Goal: Information Seeking & Learning: Learn about a topic

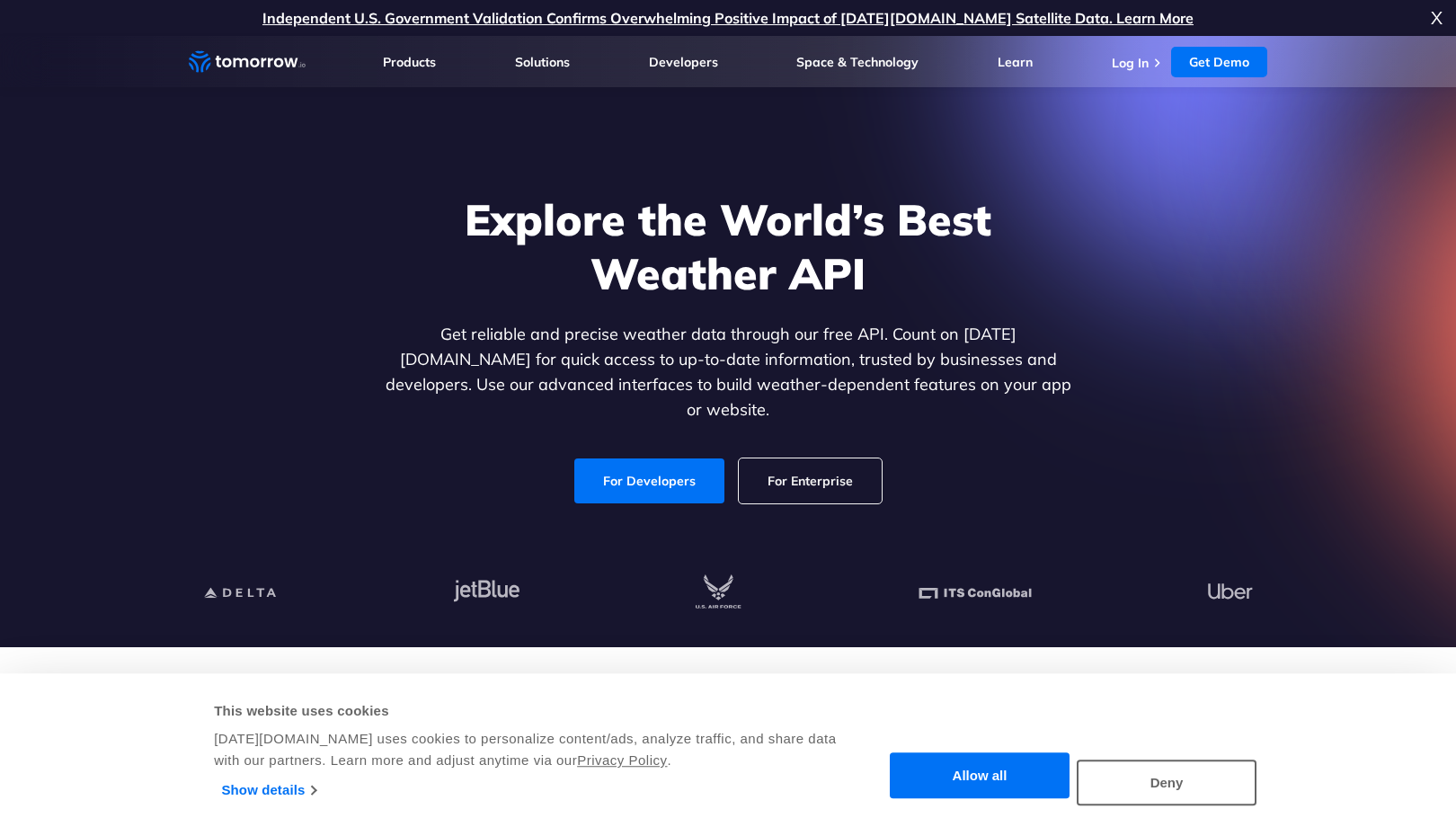
click at [458, 431] on div "Explore the World’s Best Weather API Get reliable and precise weather data thro…" at bounding box center [728, 347] width 694 height 311
click at [1223, 66] on link "Get Demo" at bounding box center [1219, 62] width 96 height 31
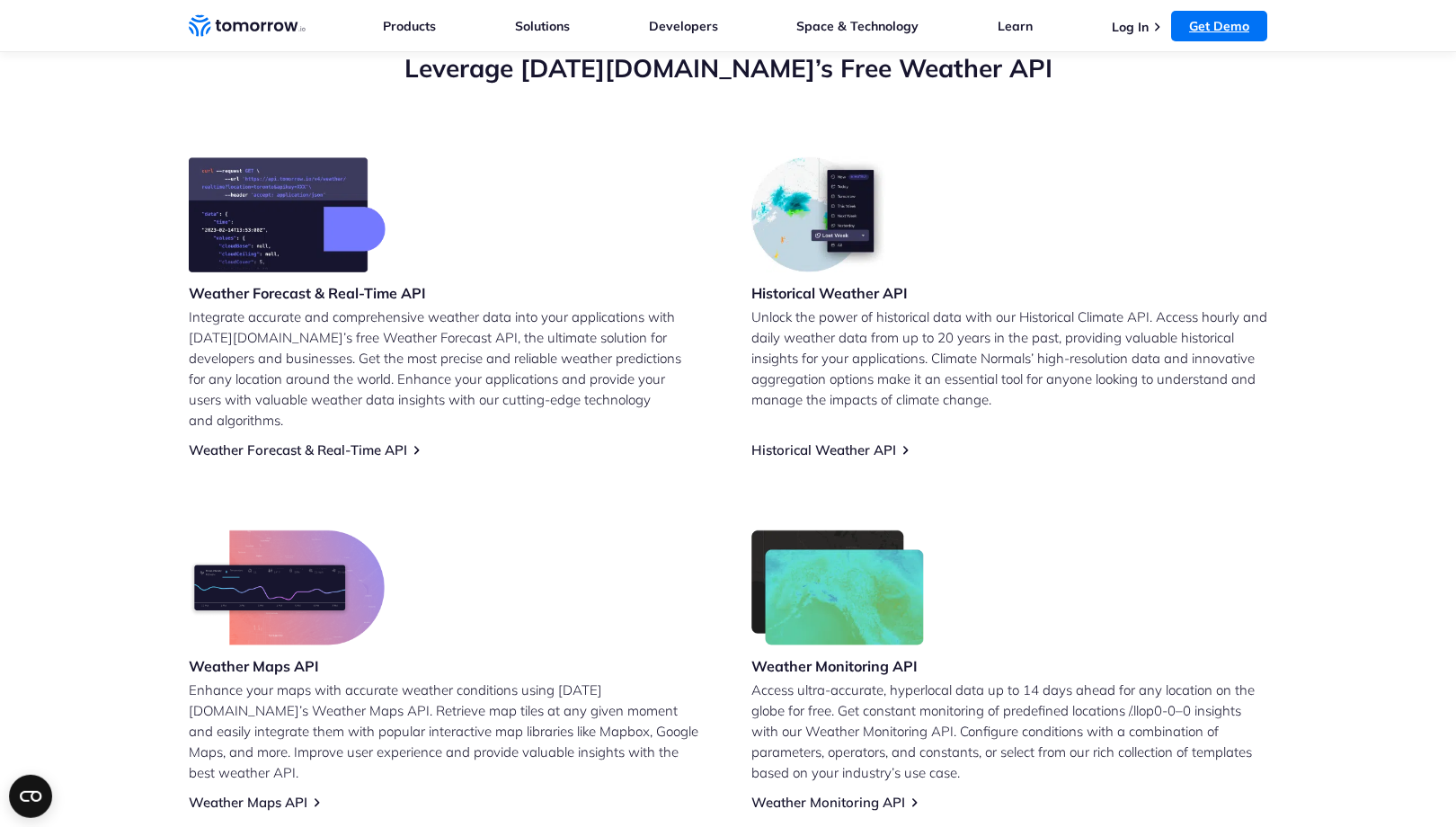
scroll to position [680, 0]
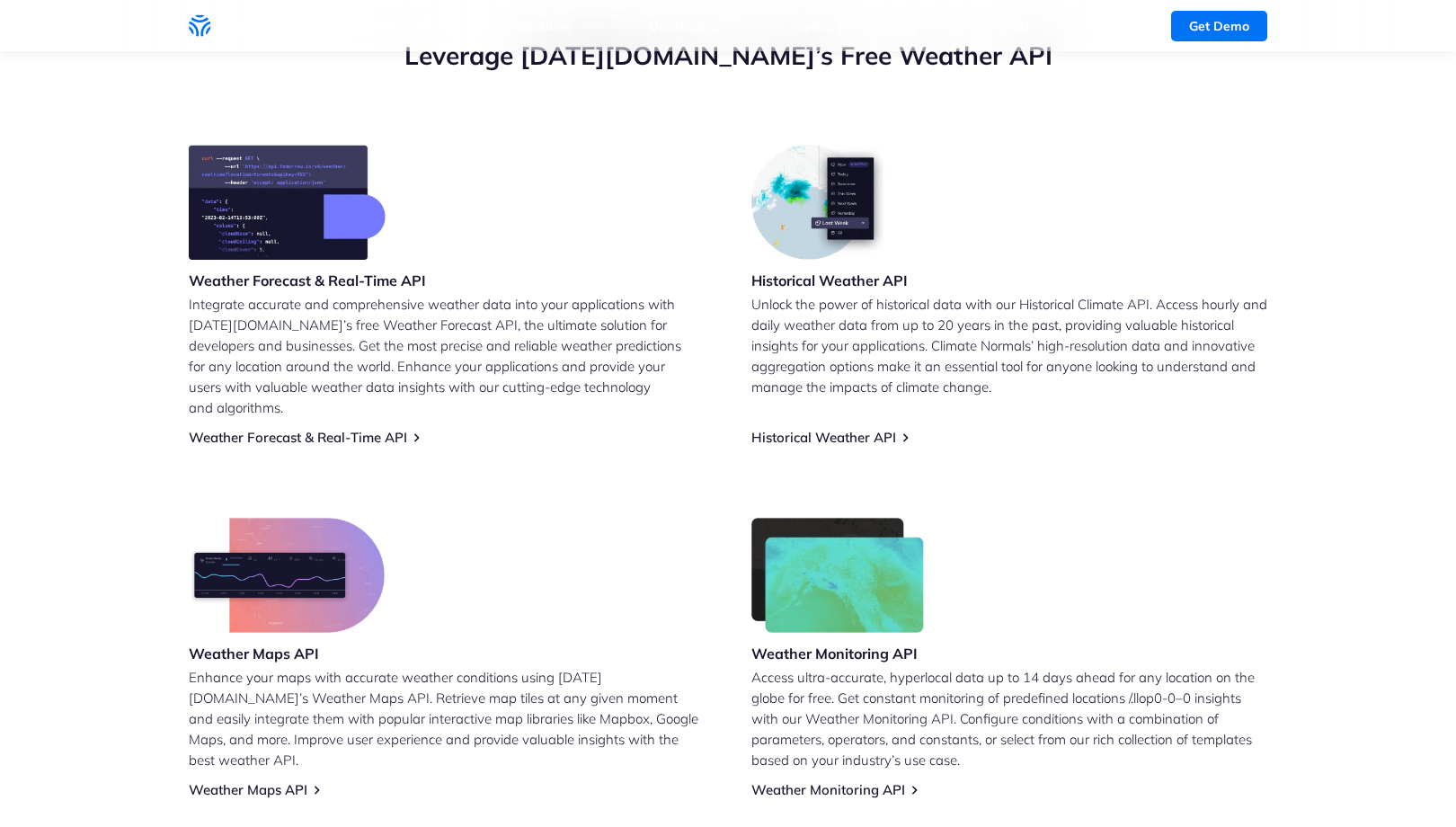
scroll to position [680, 0]
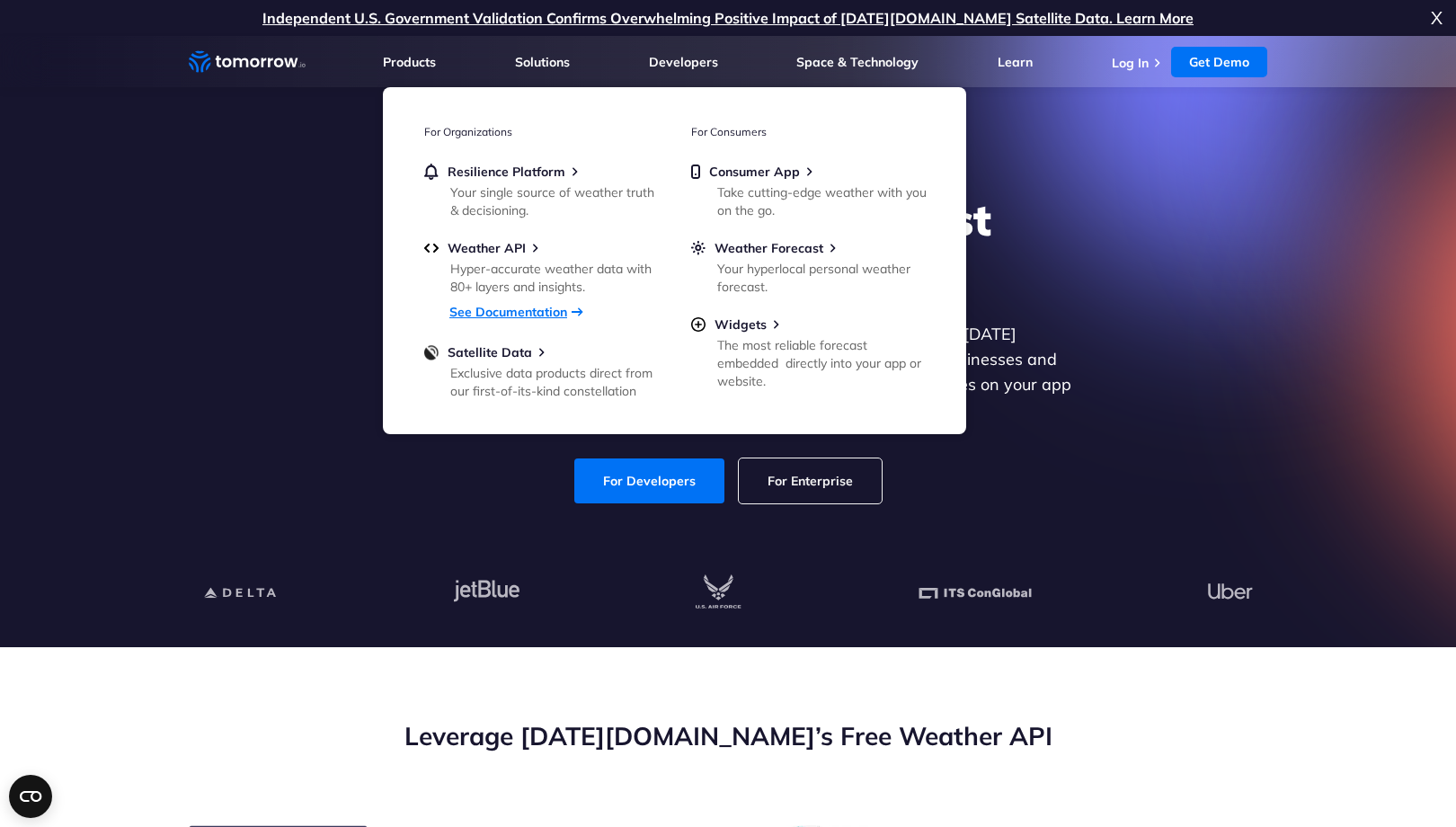
click at [539, 312] on link "See Documentation" at bounding box center [508, 312] width 118 height 16
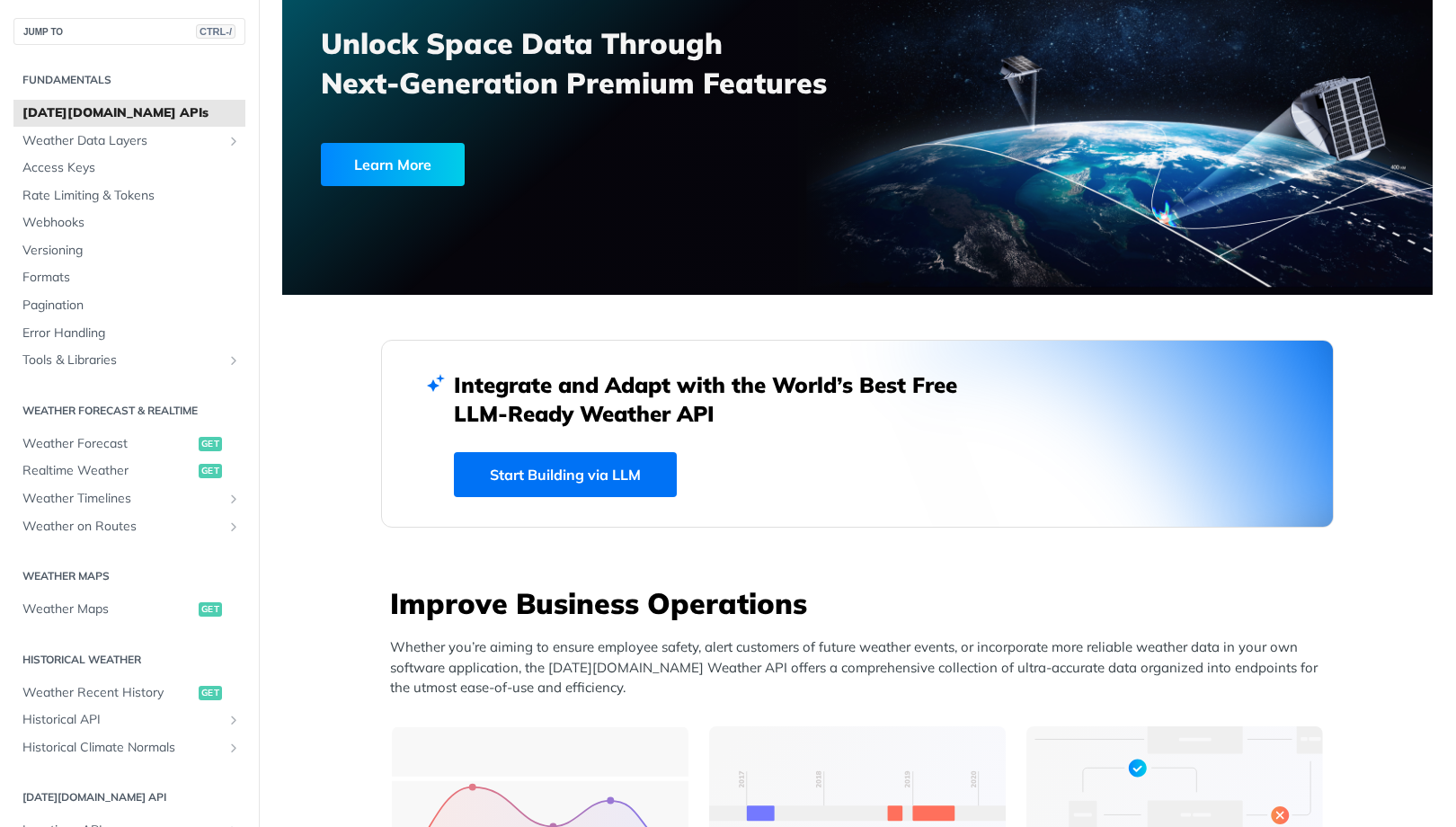
scroll to position [215, 0]
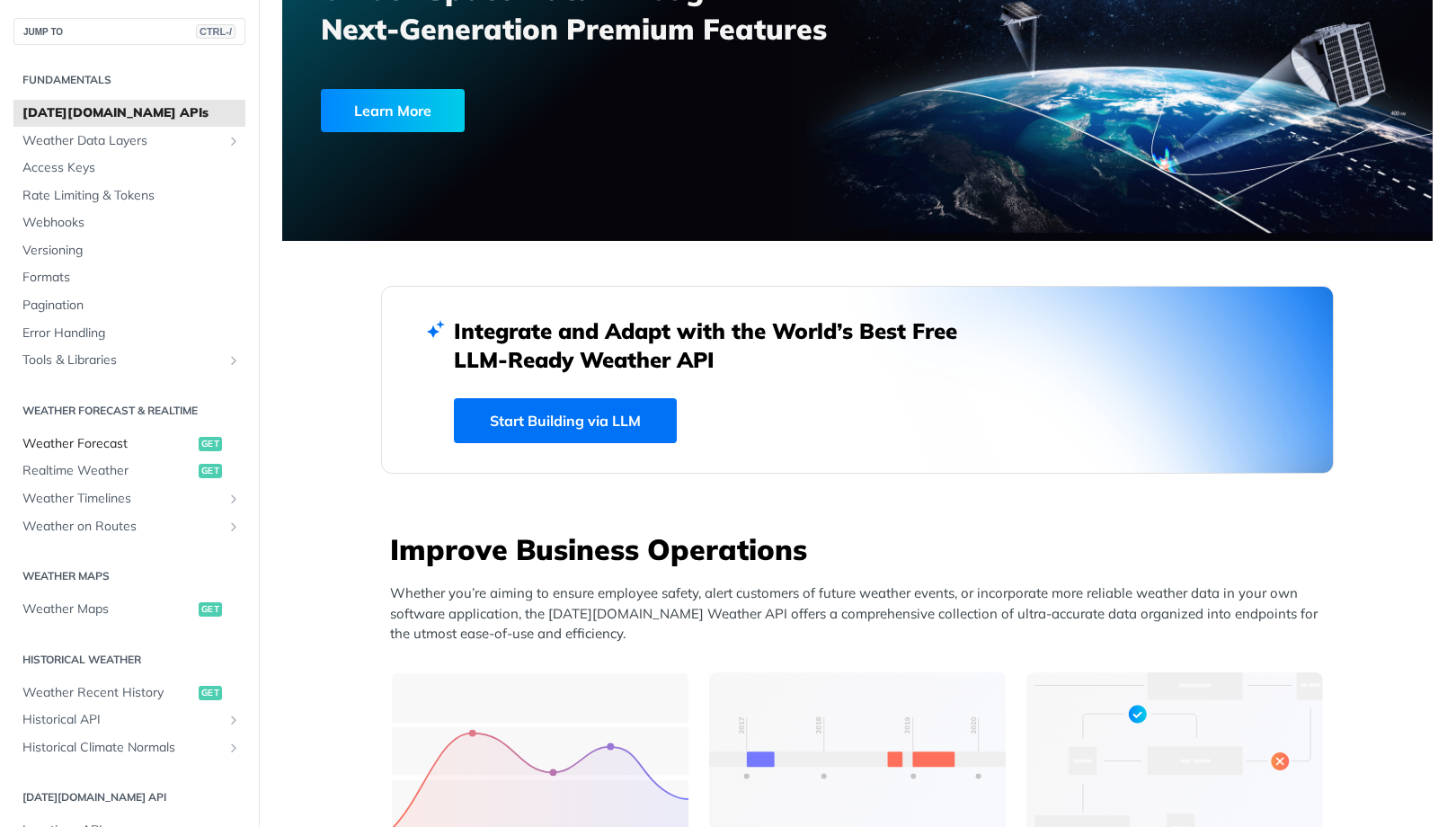
click at [94, 445] on span "Weather Forecast" at bounding box center [109, 444] width 172 height 18
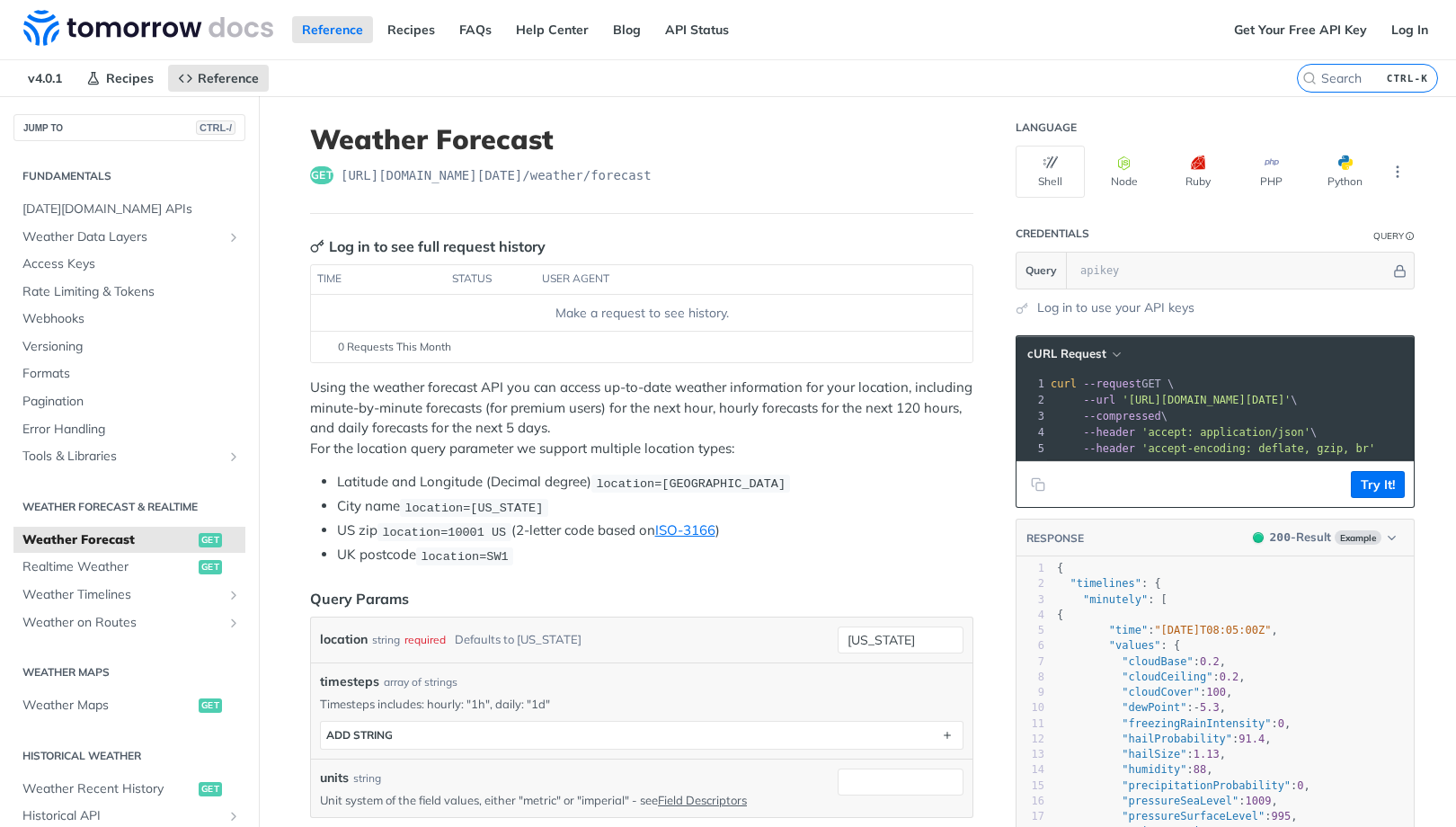
click at [885, 545] on li "UK postcode location=SW1" at bounding box center [654, 555] width 636 height 21
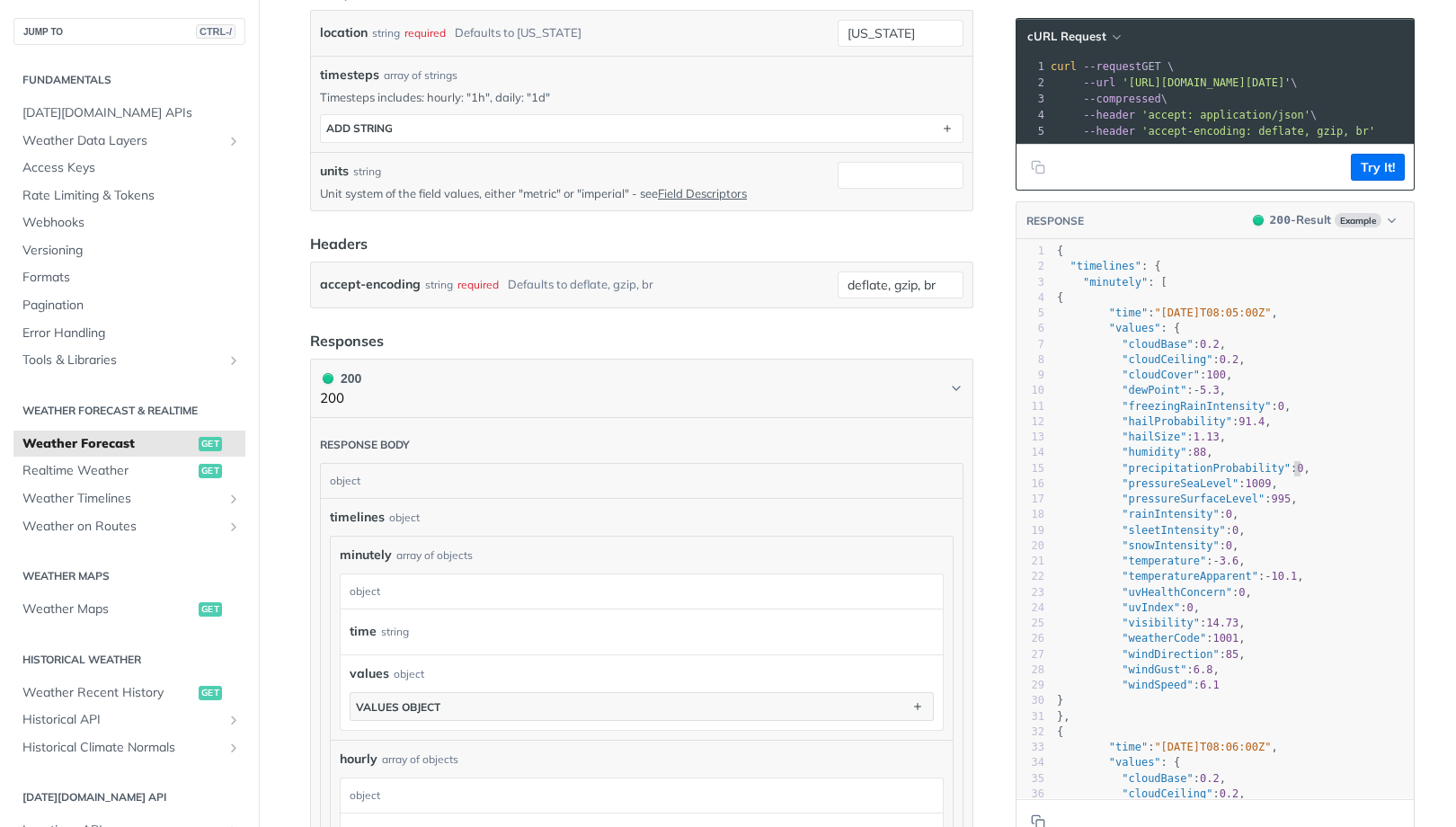
scroll to position [5, 0]
click at [1396, 462] on pre ""precipitationProbability" : 0 ," at bounding box center [1233, 468] width 360 height 15
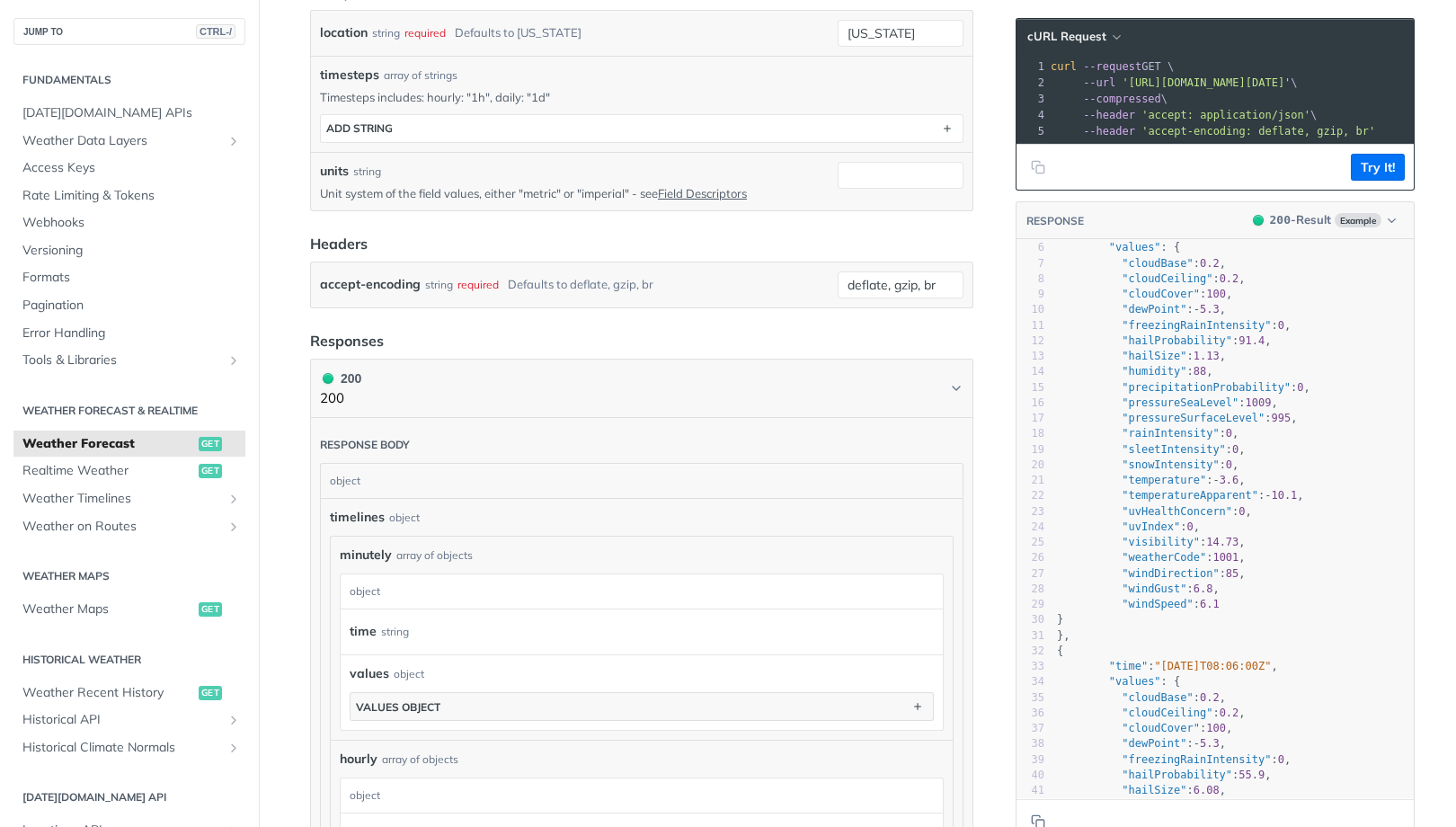
scroll to position [0, 0]
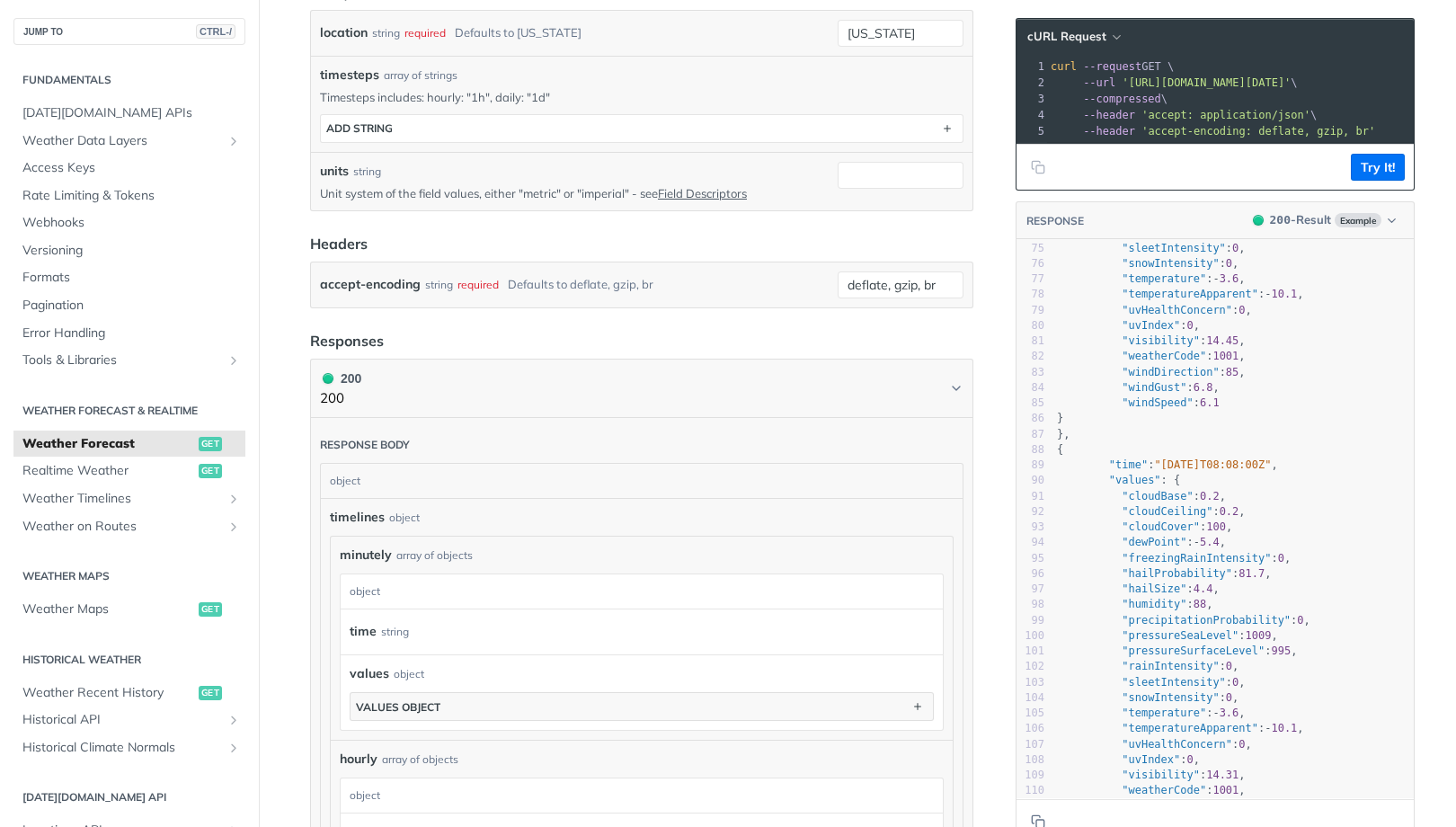
click at [1436, 389] on main "JUMP TO CTRL-/ Fundamentals Tomorrow.io APIs Weather Data Layers Core Probabili…" at bounding box center [728, 602] width 1456 height 2225
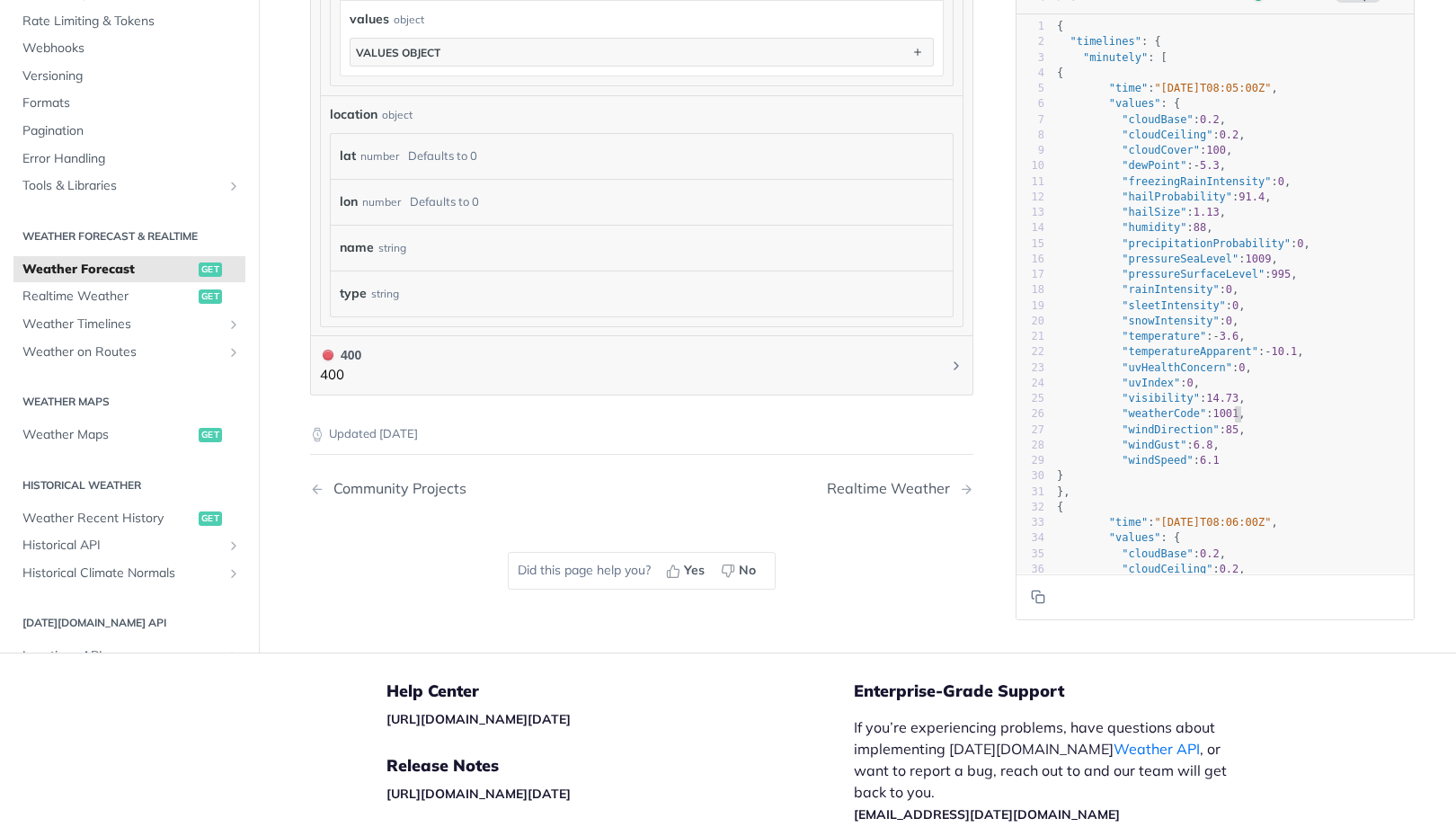
click at [1371, 409] on pre ""weatherCode" : 1001 ," at bounding box center [1233, 414] width 360 height 15
click at [1413, 127] on pre ""cloudCeiling" : 0.2 ," at bounding box center [1233, 134] width 360 height 15
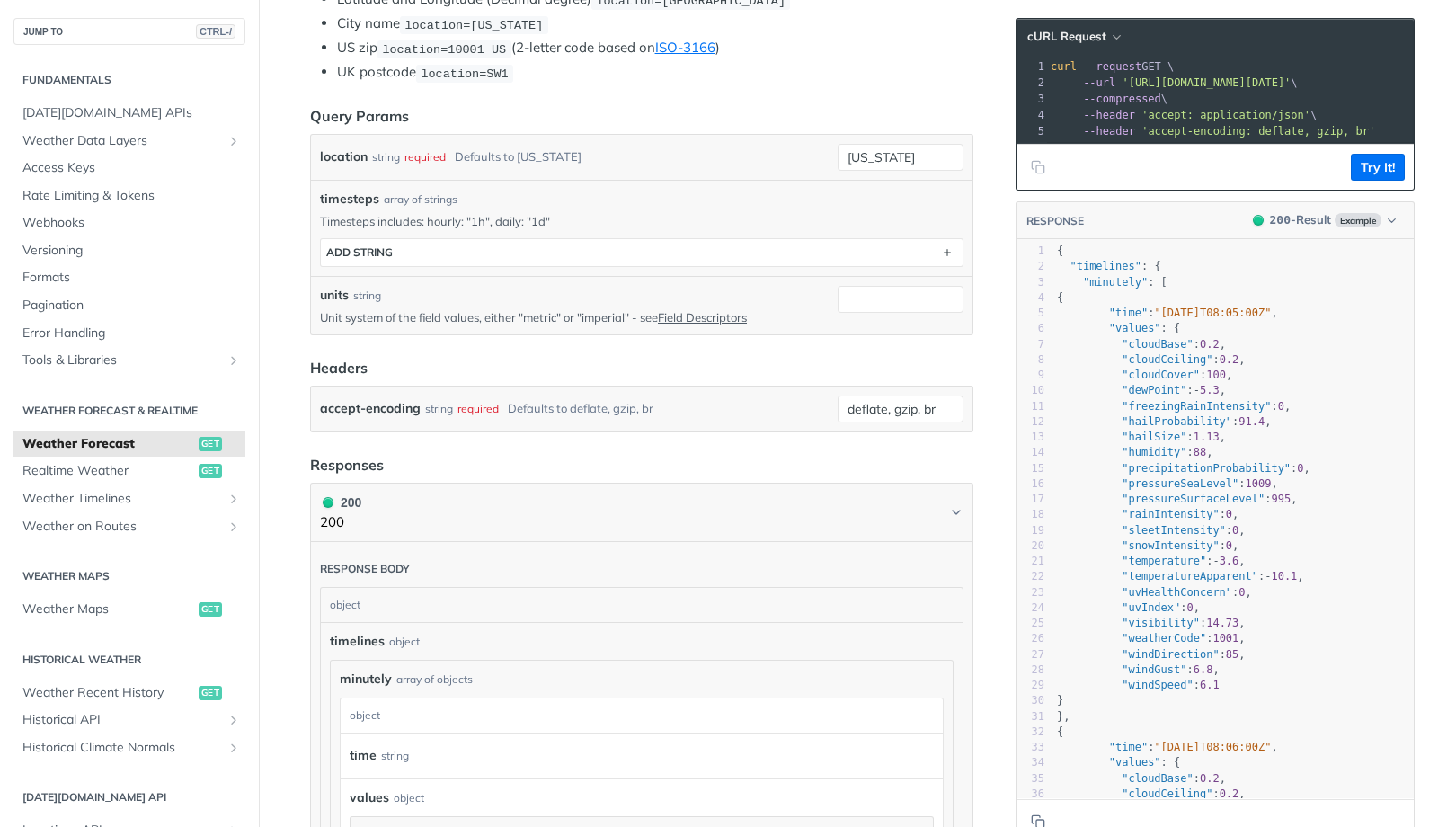
click at [290, 223] on article "Weather Forecast get https://api.tomorrow.io/v4 /weather/forecast Log in to see…" at bounding box center [642, 726] width 718 height 2225
